Goal: Task Accomplishment & Management: Manage account settings

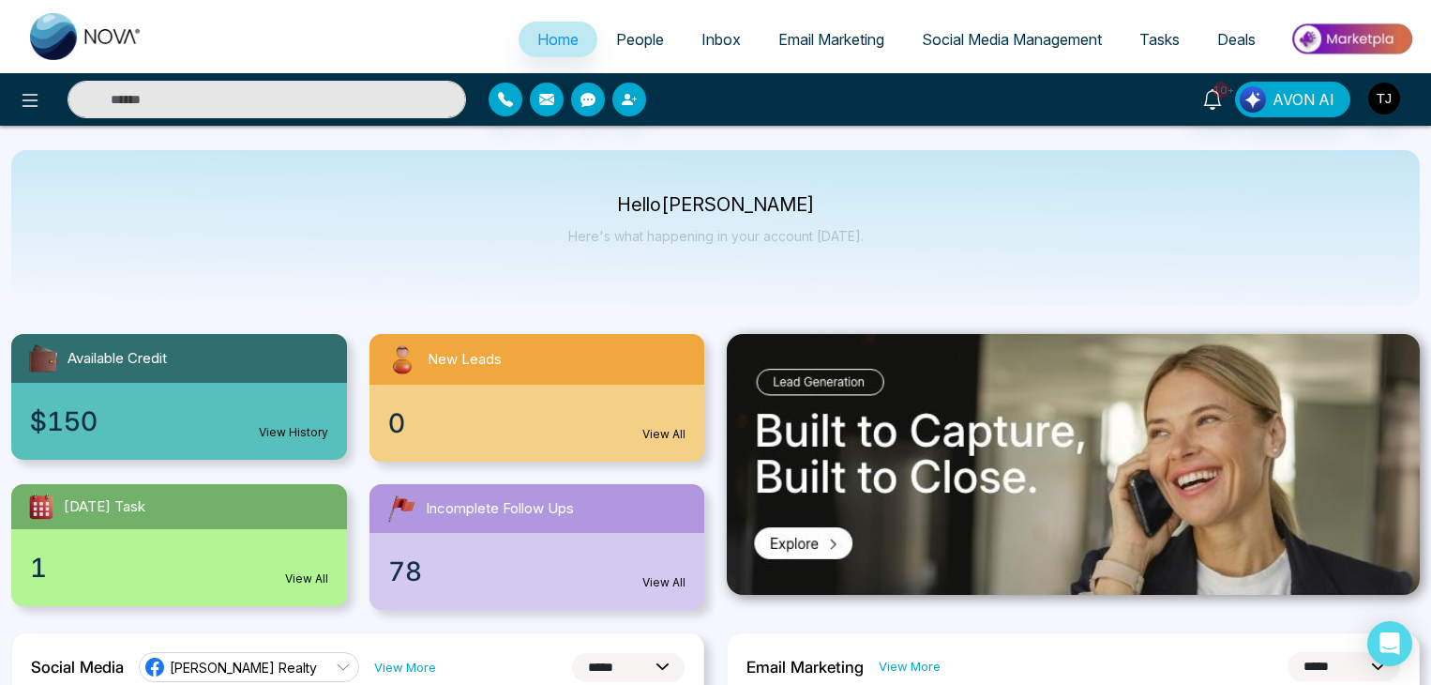
select select "*"
click at [26, 117] on button at bounding box center [30, 100] width 38 height 38
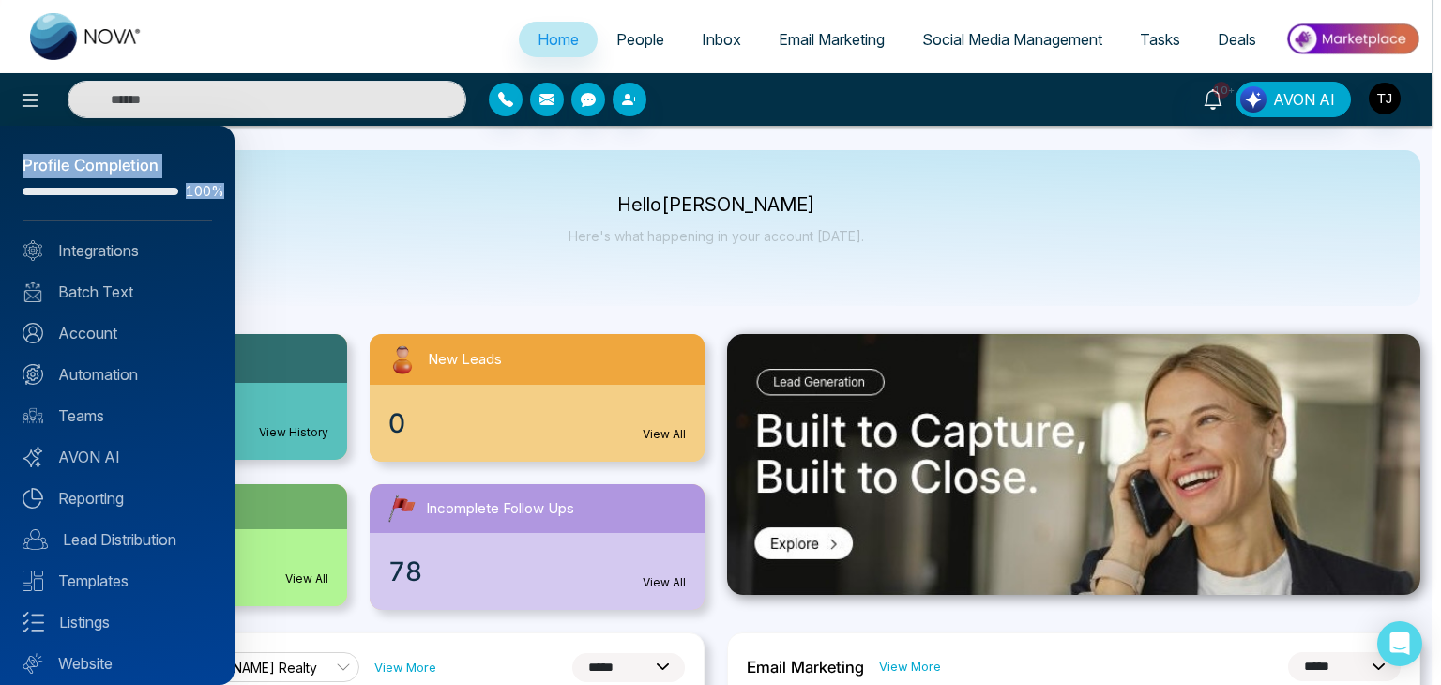
drag, startPoint x: 8, startPoint y: 159, endPoint x: 210, endPoint y: 207, distance: 208.4
click at [210, 207] on div "Profile Completion 100% Integrations Batch Text Account Automation Teams AVON A…" at bounding box center [117, 405] width 234 height 559
click at [1101, 238] on div at bounding box center [720, 342] width 1441 height 685
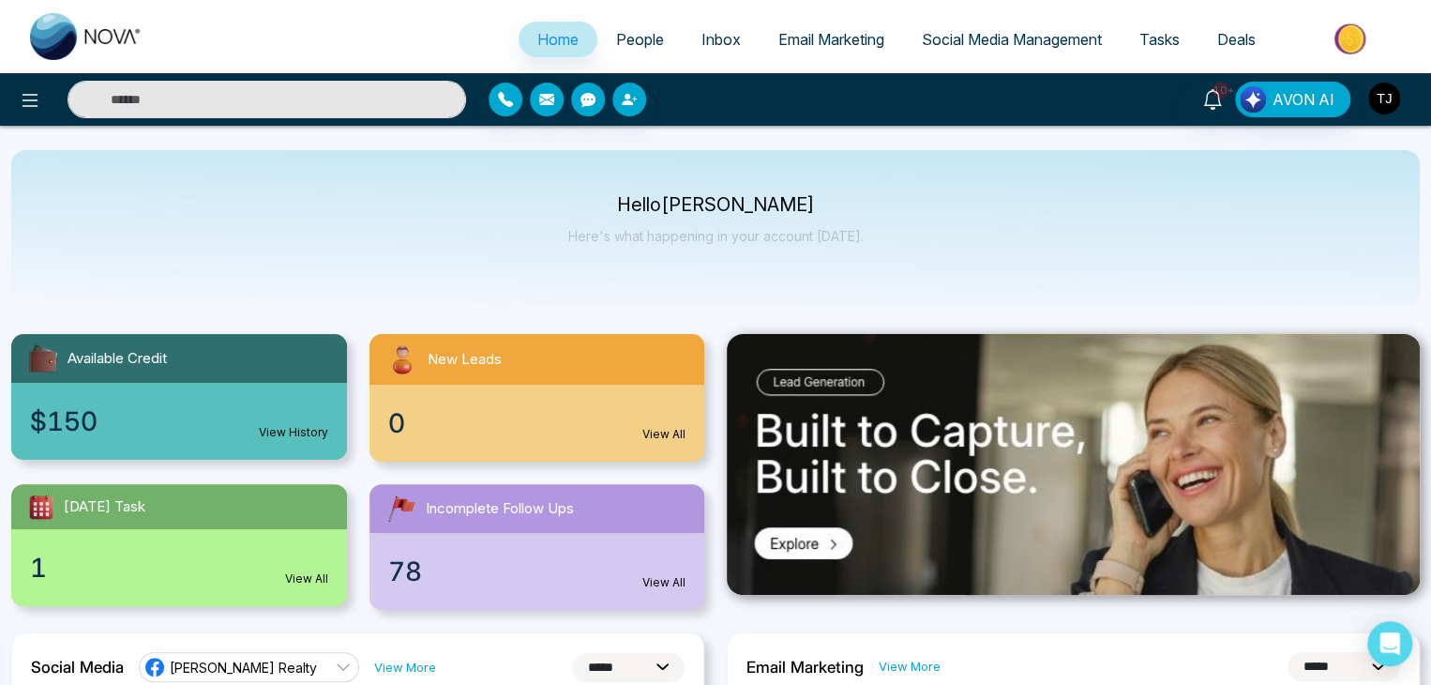
click at [1393, 102] on img "button" at bounding box center [1385, 99] width 32 height 32
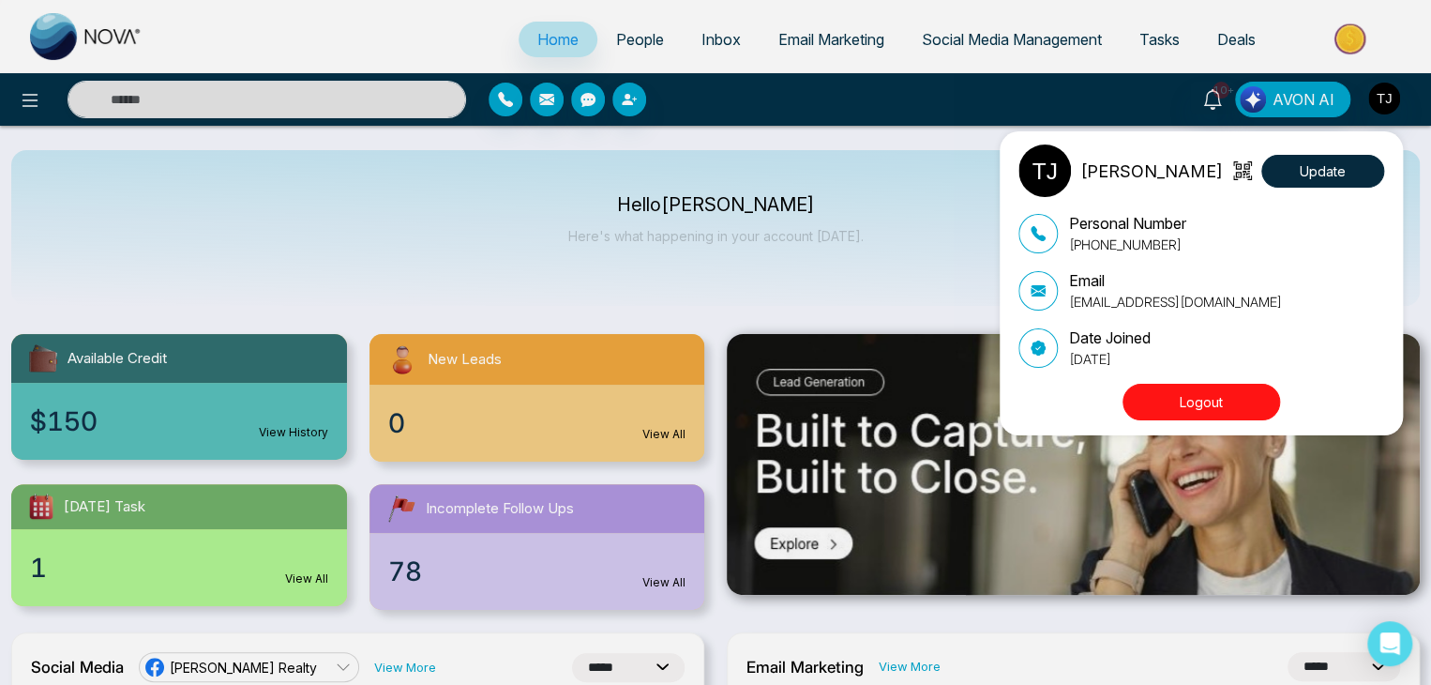
click at [1234, 411] on button "Logout" at bounding box center [1202, 402] width 158 height 37
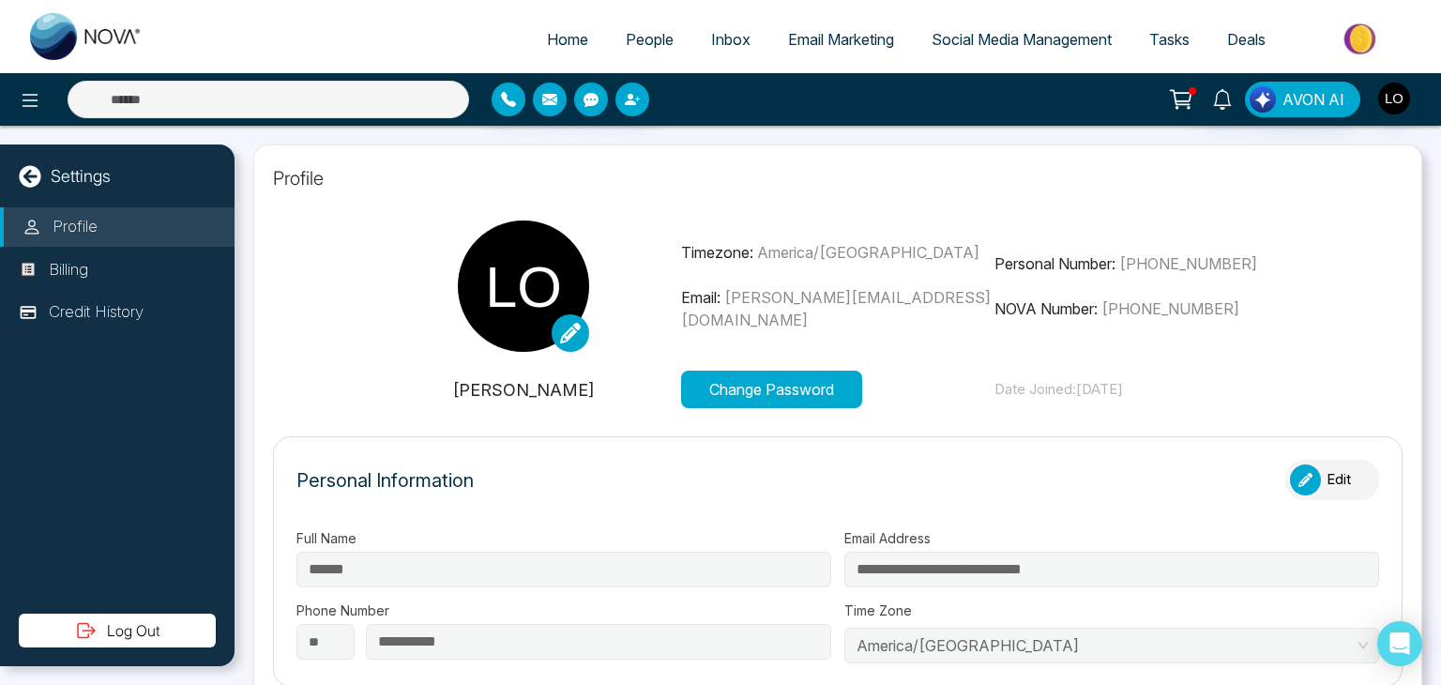
type input "**********"
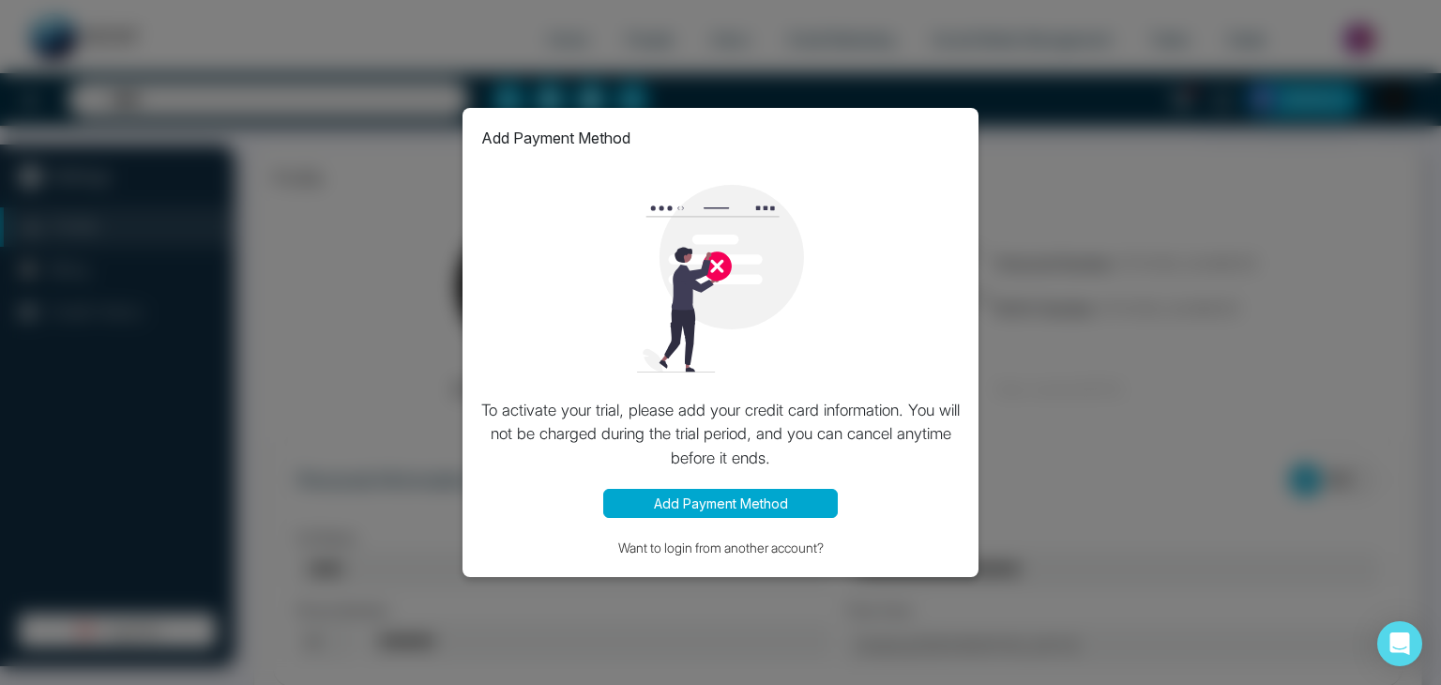
click at [1013, 262] on div "Add Payment Method To activate your trial, please add your credit card informat…" at bounding box center [720, 342] width 1441 height 685
click at [959, 366] on div at bounding box center [720, 278] width 478 height 221
click at [1042, 312] on div "Add Payment Method To activate your trial, please add your credit card informat…" at bounding box center [720, 342] width 1441 height 685
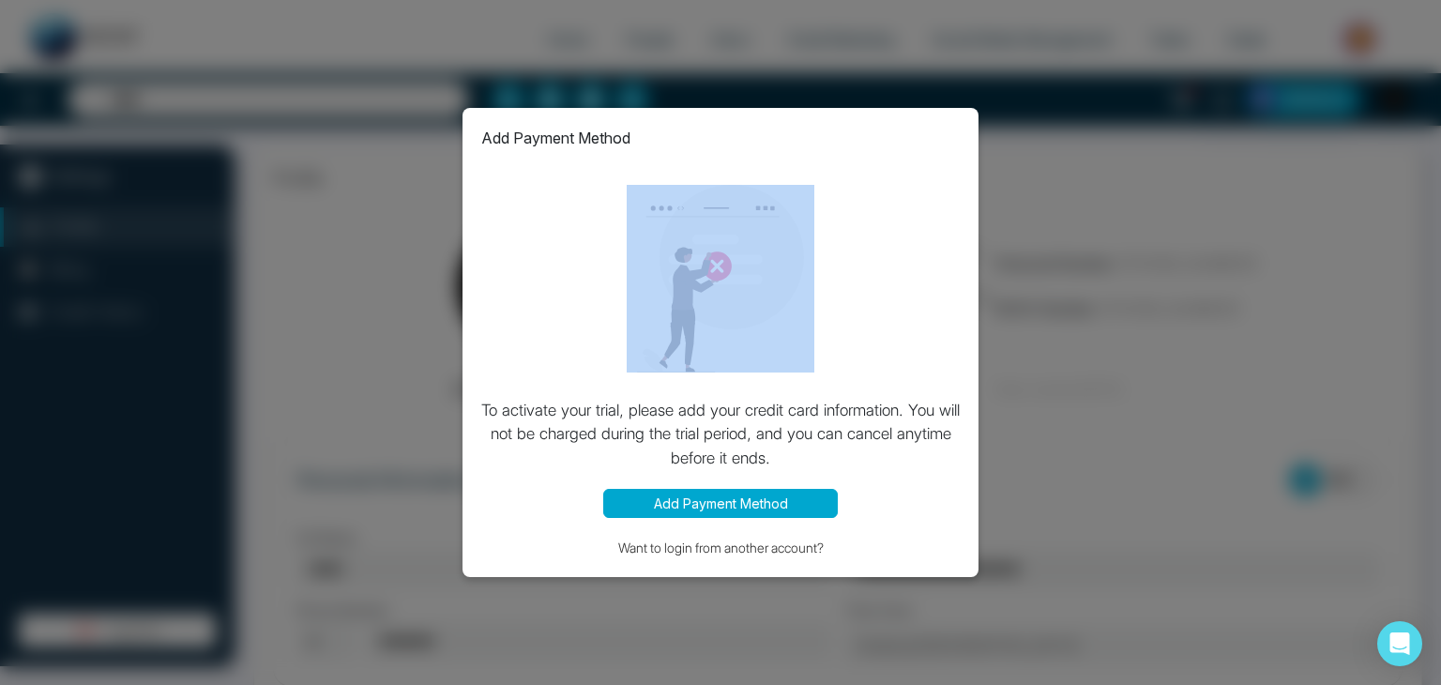
click at [1042, 312] on div "Add Payment Method To activate your trial, please add your credit card informat…" at bounding box center [720, 342] width 1441 height 685
click at [1020, 387] on div "Add Payment Method To activate your trial, please add your credit card informat…" at bounding box center [720, 342] width 1441 height 685
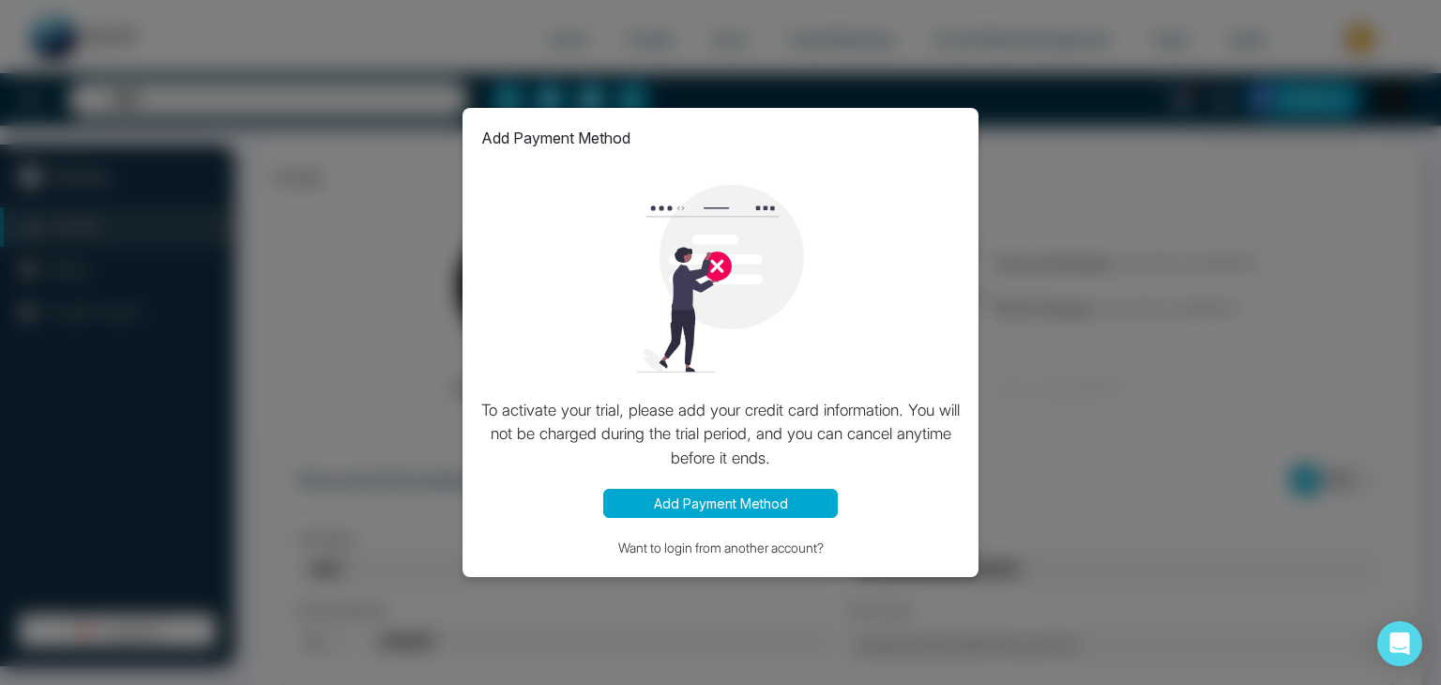
click at [952, 125] on div "Add Payment Method To activate your trial, please add your credit card informat…" at bounding box center [720, 342] width 516 height 469
click at [732, 627] on div "Add Payment Method To activate your trial, please add your credit card informat…" at bounding box center [720, 342] width 1441 height 685
click at [781, 506] on button "Add Payment Method" at bounding box center [720, 503] width 234 height 29
